Goal: Submit feedback/report problem

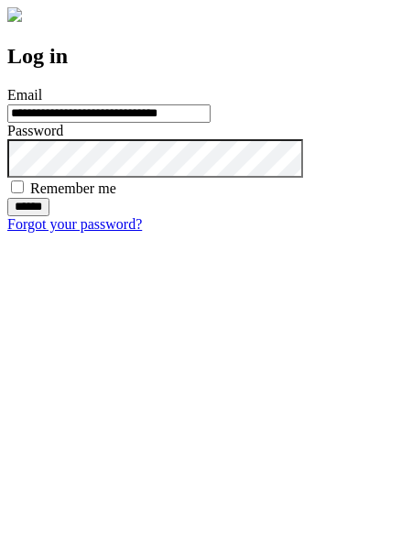
type input "**********"
click at [49, 216] on input "******" at bounding box center [28, 207] width 42 height 18
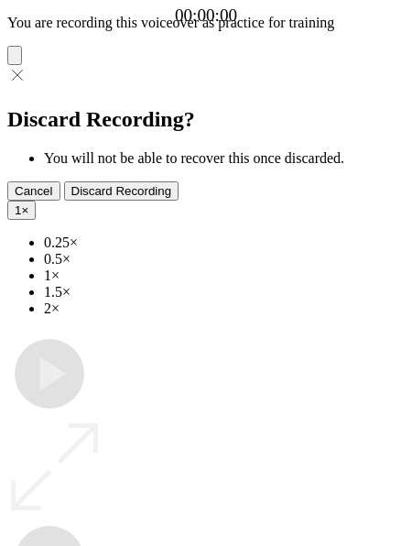
type input "**********"
